Goal: Information Seeking & Learning: Learn about a topic

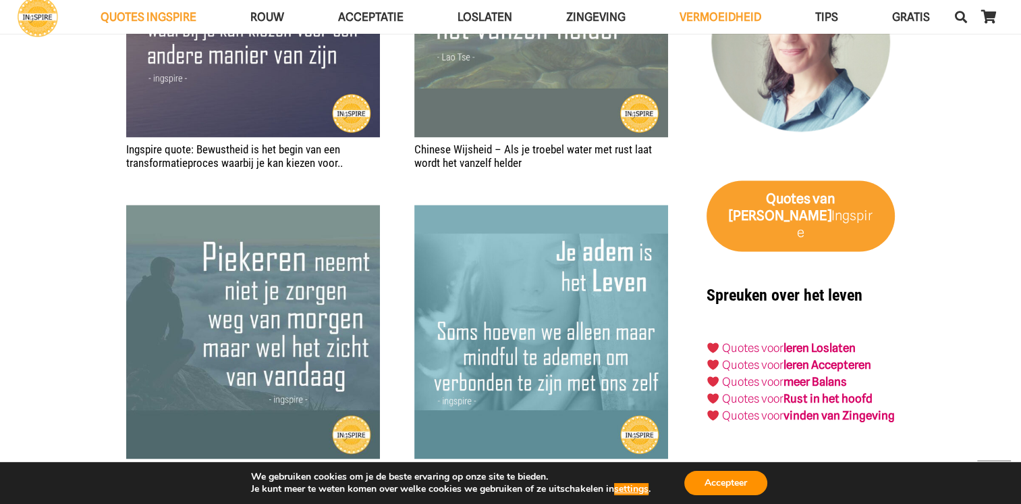
scroll to position [2241, 0]
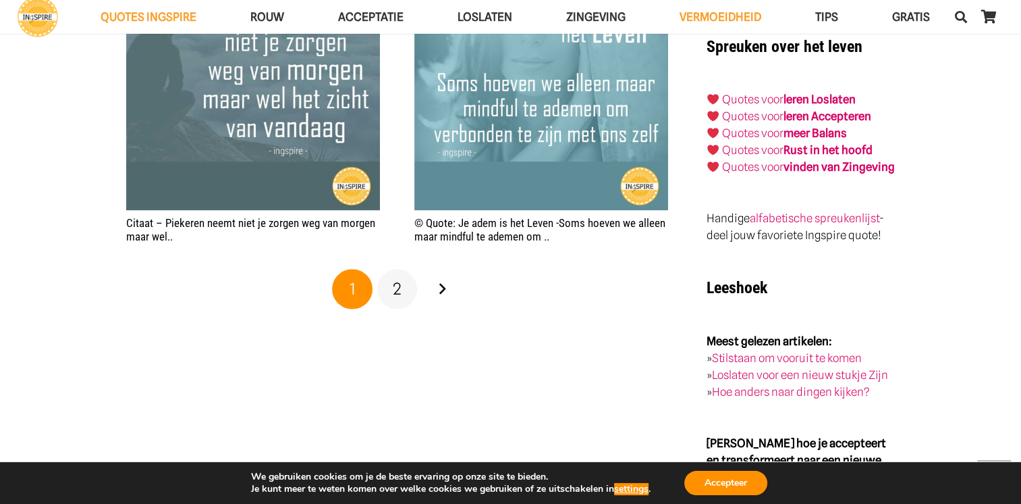
click at [398, 284] on span "2" at bounding box center [397, 289] width 9 height 20
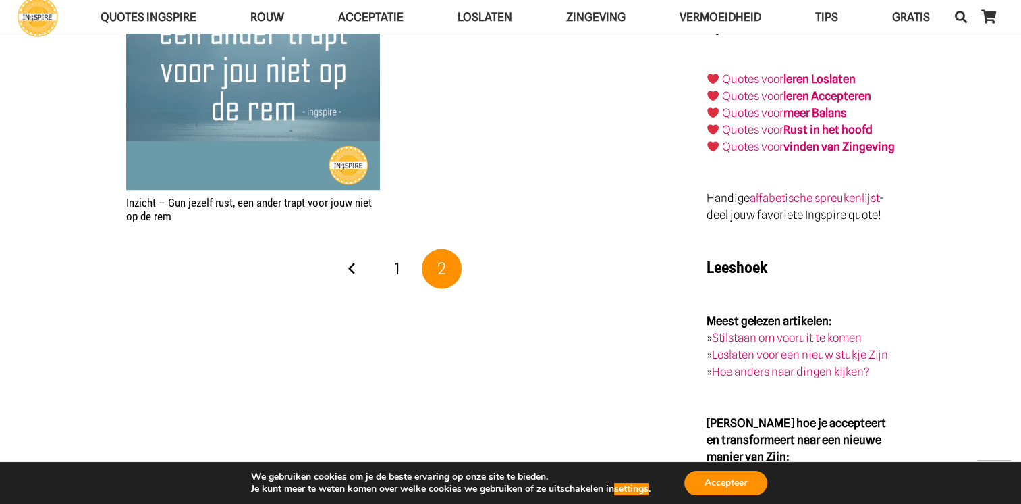
scroll to position [2275, 0]
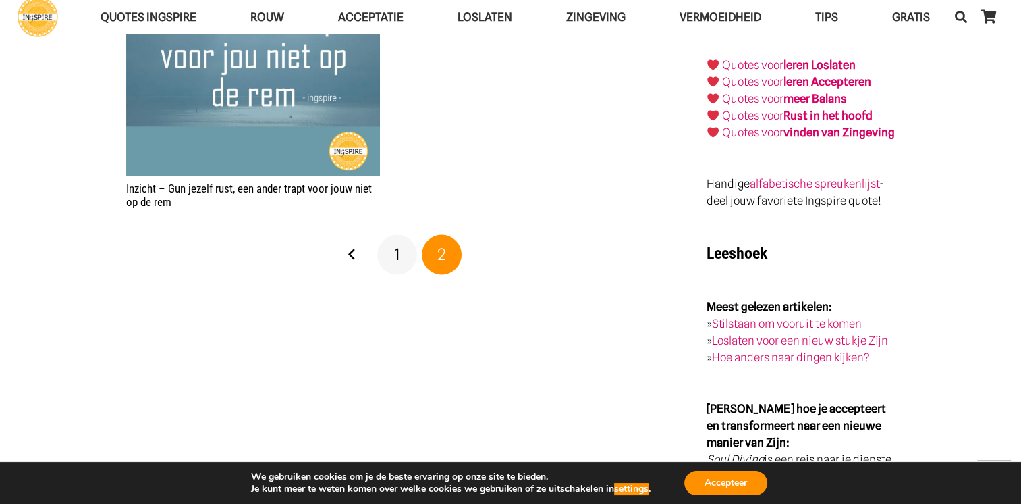
click at [397, 244] on link "1" at bounding box center [397, 254] width 41 height 41
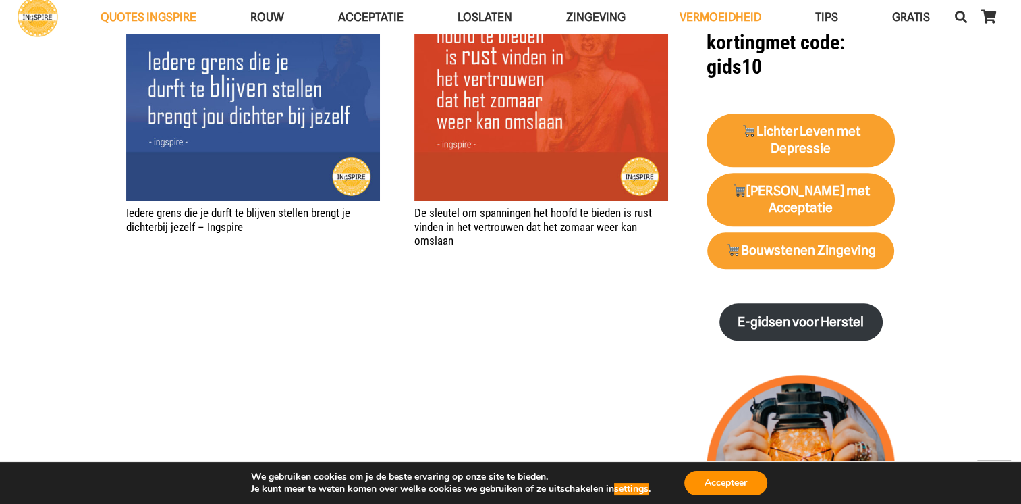
scroll to position [1285, 0]
